Goal: Information Seeking & Learning: Check status

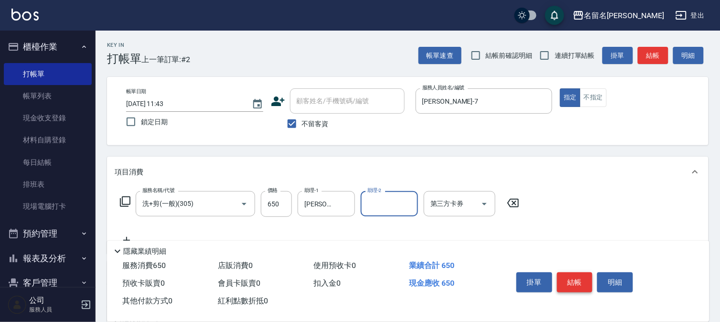
click at [582, 277] on button "結帳" at bounding box center [575, 282] width 36 height 20
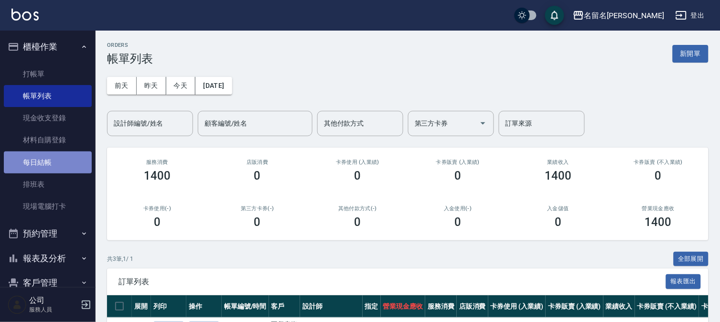
click at [50, 162] on link "每日結帳" at bounding box center [48, 162] width 88 height 22
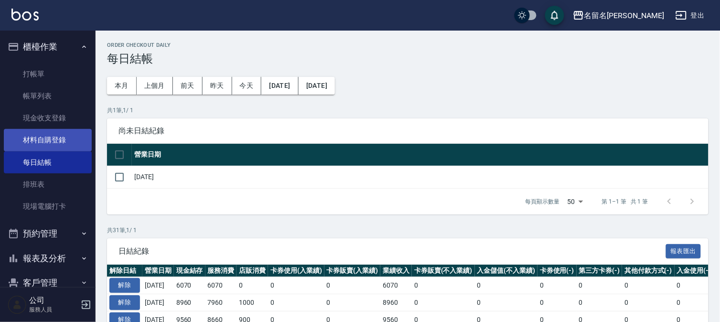
scroll to position [43, 0]
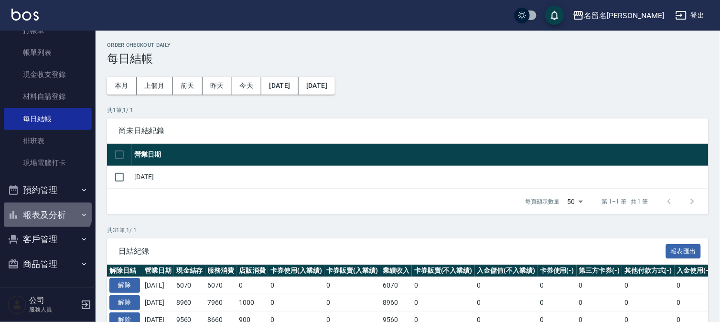
click at [49, 207] on button "報表及分析" at bounding box center [48, 214] width 88 height 25
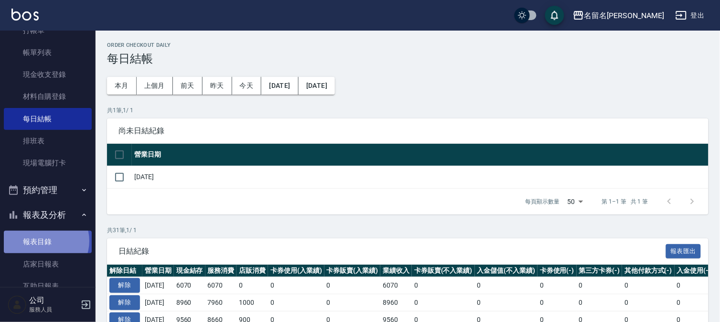
drag, startPoint x: 43, startPoint y: 241, endPoint x: 46, endPoint y: 236, distance: 5.2
click at [44, 240] on link "報表目錄" at bounding box center [48, 242] width 88 height 22
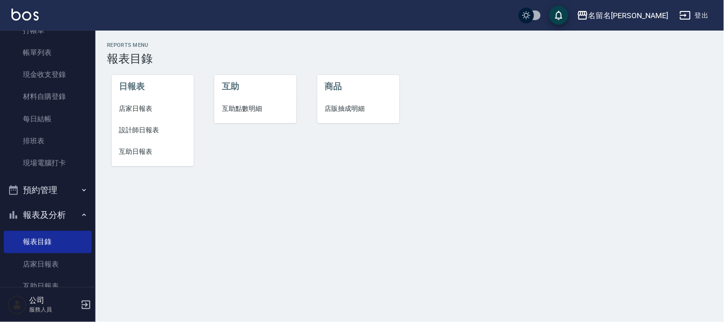
click at [141, 110] on span "店家日報表" at bounding box center [152, 109] width 67 height 10
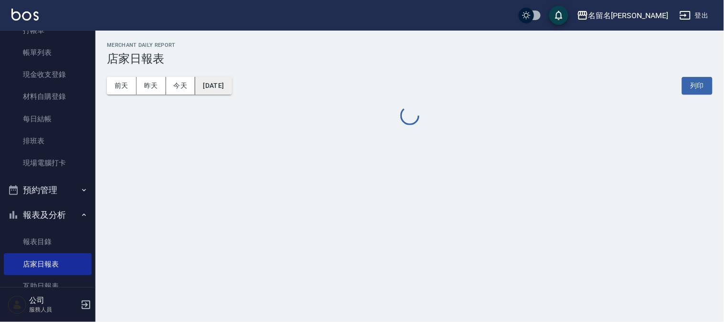
click at [216, 84] on button "[DATE]" at bounding box center [213, 86] width 36 height 18
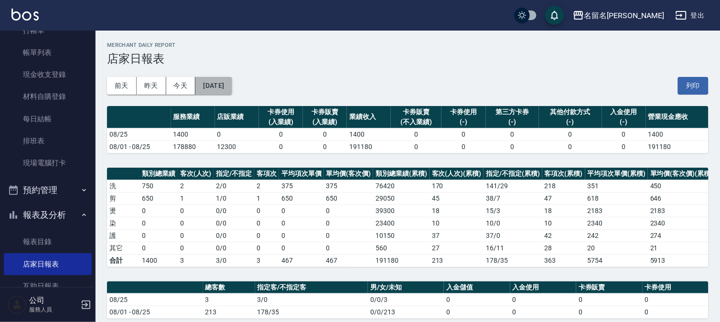
click at [216, 92] on button "[DATE]" at bounding box center [213, 86] width 36 height 18
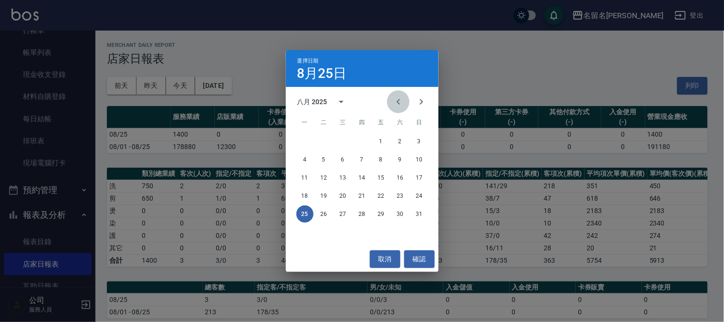
click at [398, 103] on icon "Previous month" at bounding box center [398, 102] width 3 height 6
click at [361, 194] on button "24" at bounding box center [362, 195] width 17 height 17
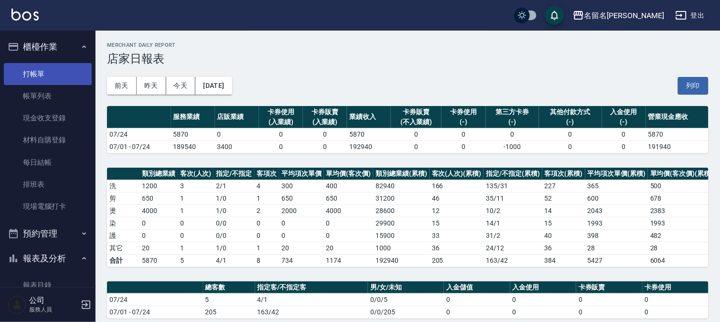
drag, startPoint x: 59, startPoint y: 64, endPoint x: 47, endPoint y: 68, distance: 12.7
click at [48, 66] on ul "打帳單 帳單列表 現金收支登錄 材料自購登錄 每日結帳 排班表 現場電腦打卡" at bounding box center [48, 140] width 88 height 162
click at [53, 75] on link "打帳單" at bounding box center [48, 74] width 88 height 22
